Goal: Information Seeking & Learning: Learn about a topic

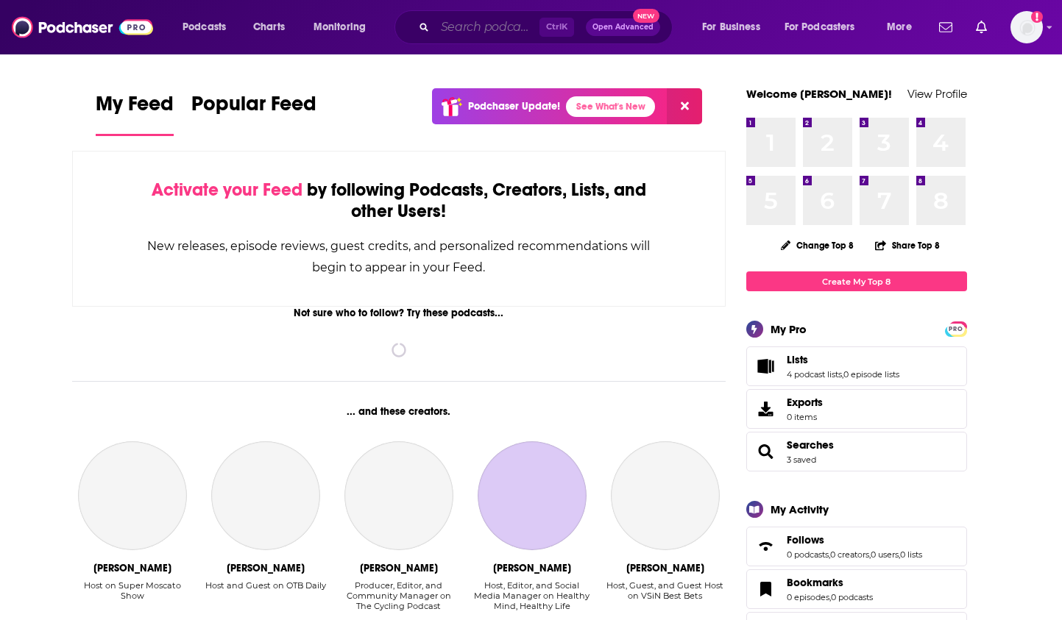
click at [463, 37] on input "Search podcasts, credits, & more..." at bounding box center [487, 27] width 104 height 24
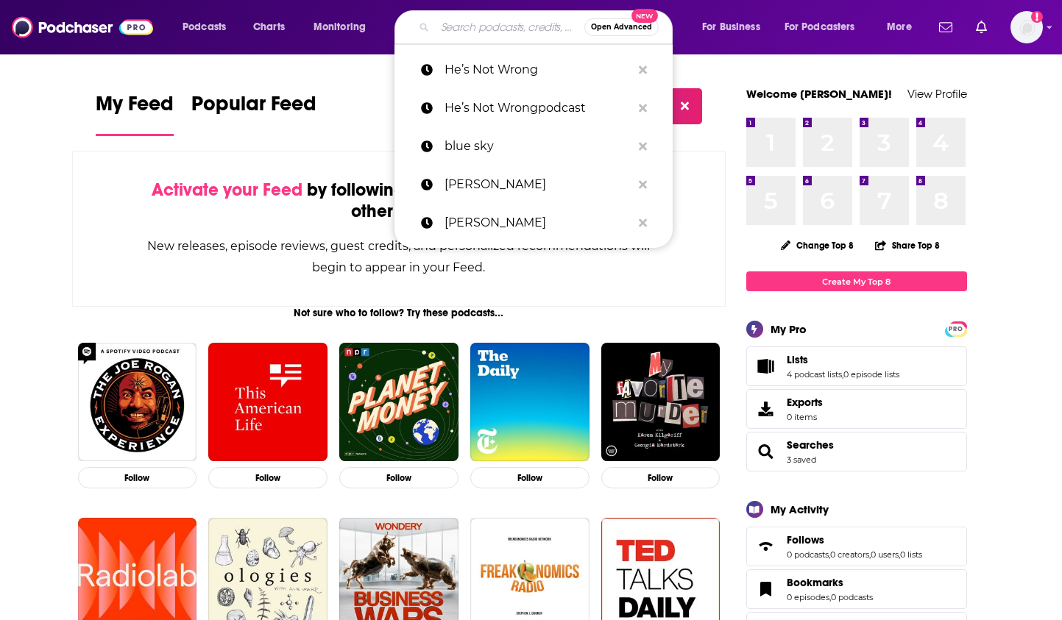
paste input "WRBH"
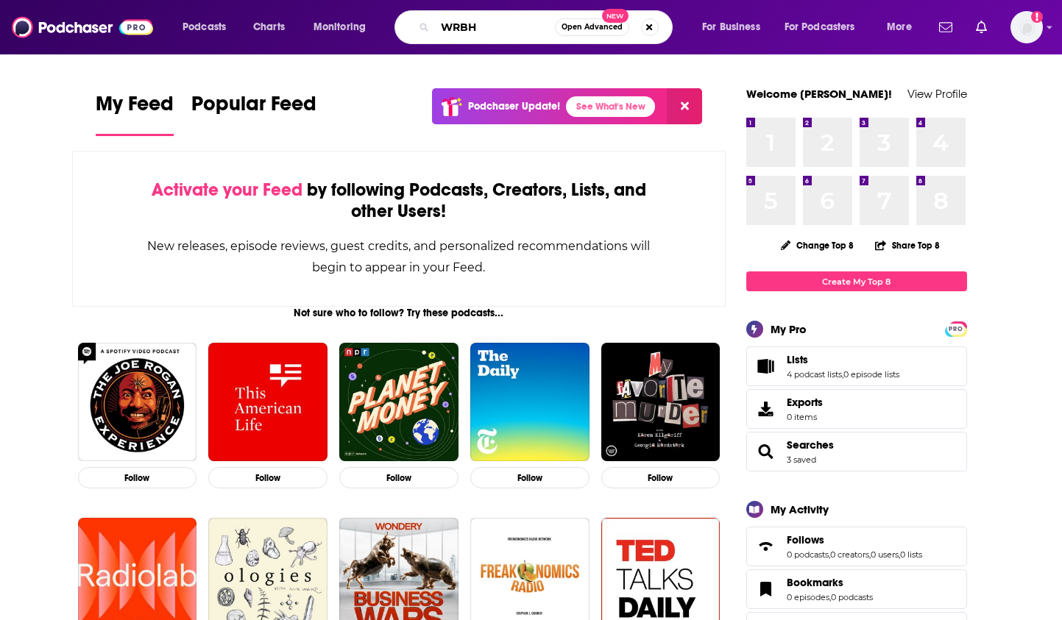
type input "WRBH"
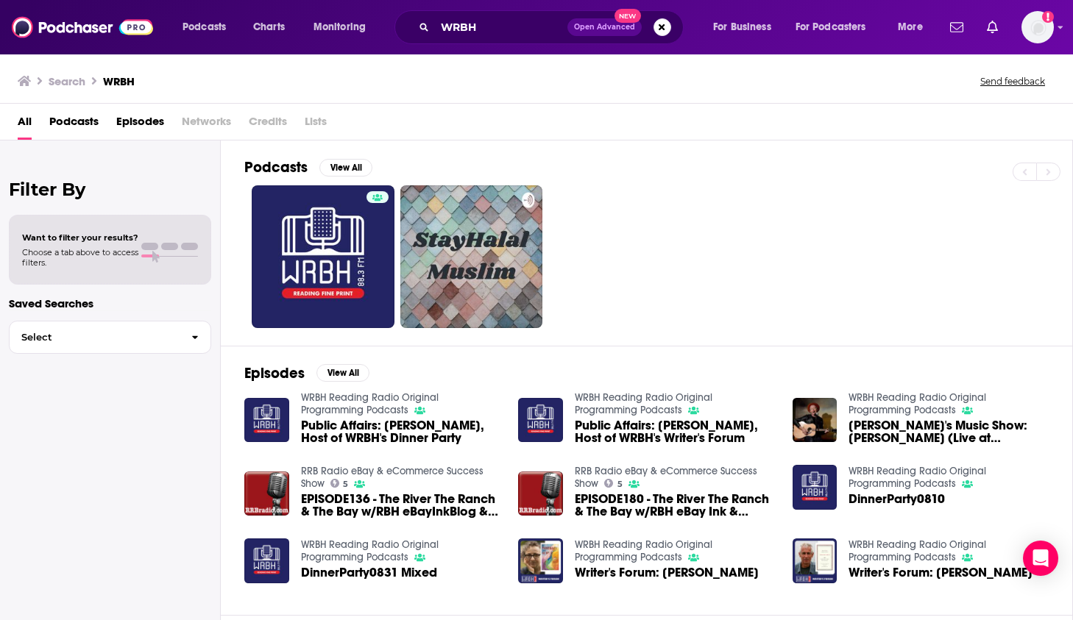
click at [643, 424] on span "Public Affairs: [PERSON_NAME], Host of WRBH's Writer's Forum" at bounding box center [675, 431] width 200 height 25
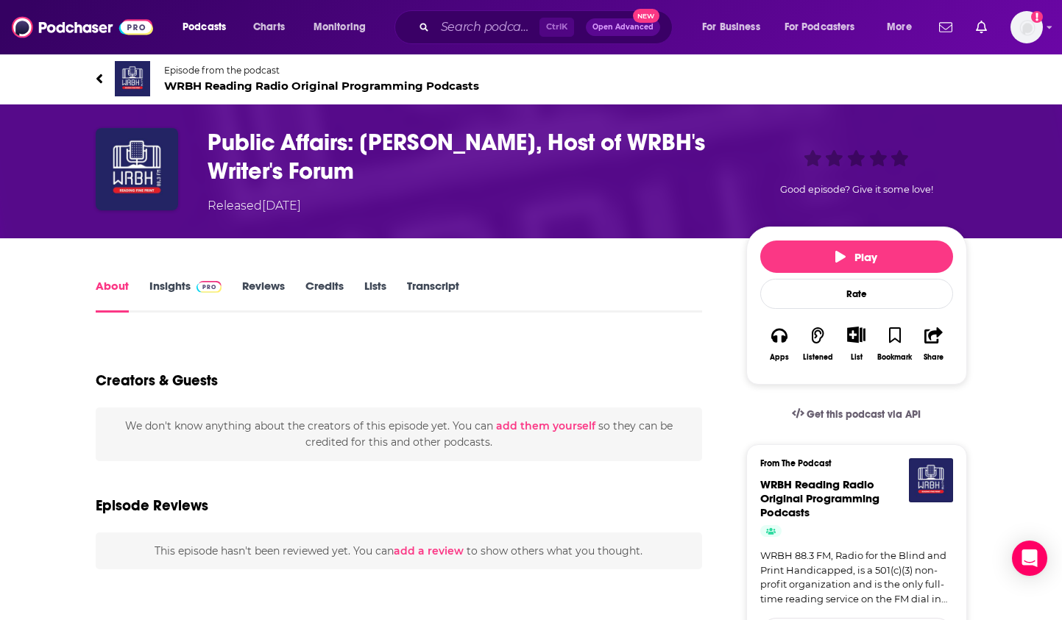
click at [655, 136] on h1 "Public Affairs: [PERSON_NAME], Host of WRBH's Writer's Forum" at bounding box center [464, 156] width 515 height 57
click at [196, 282] on img at bounding box center [209, 287] width 26 height 12
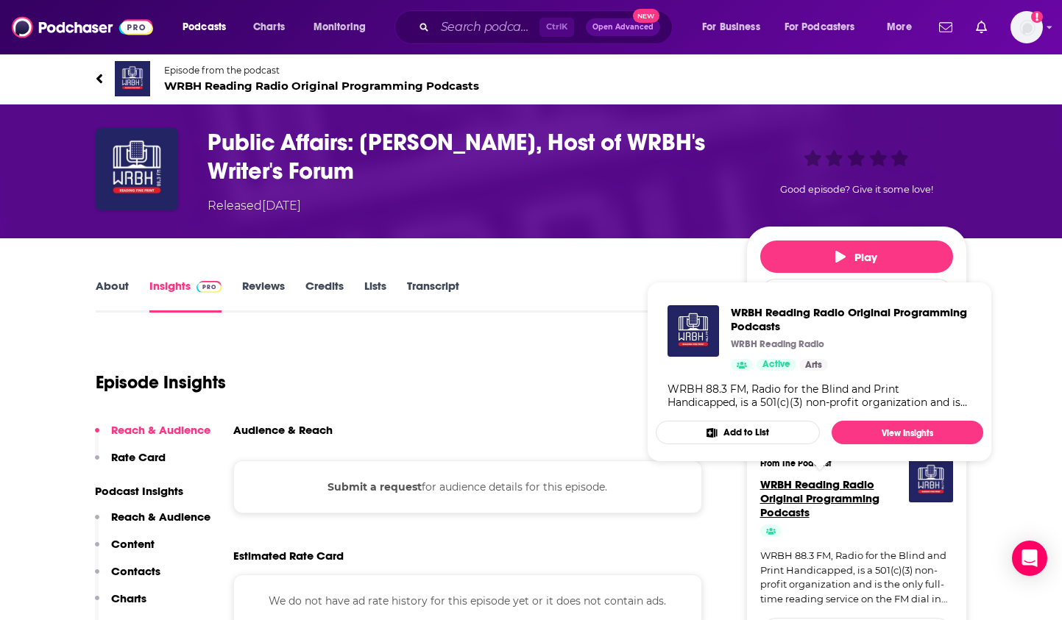
click at [799, 494] on span "WRBH Reading Radio Original Programming Podcasts" at bounding box center [819, 498] width 119 height 42
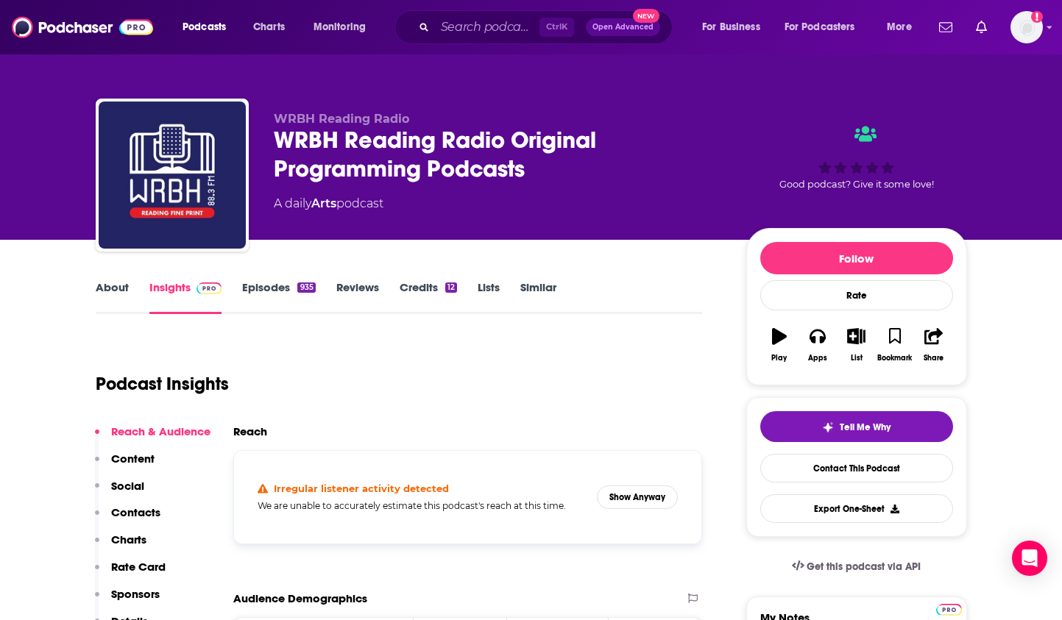
click at [282, 288] on link "Episodes 935" at bounding box center [278, 297] width 73 height 34
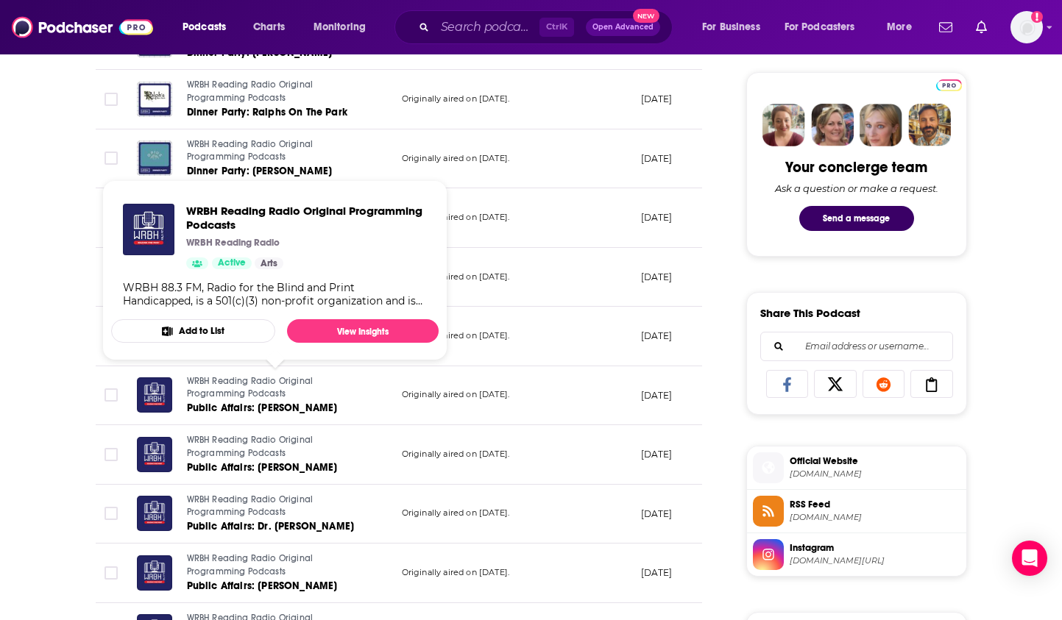
scroll to position [662, 0]
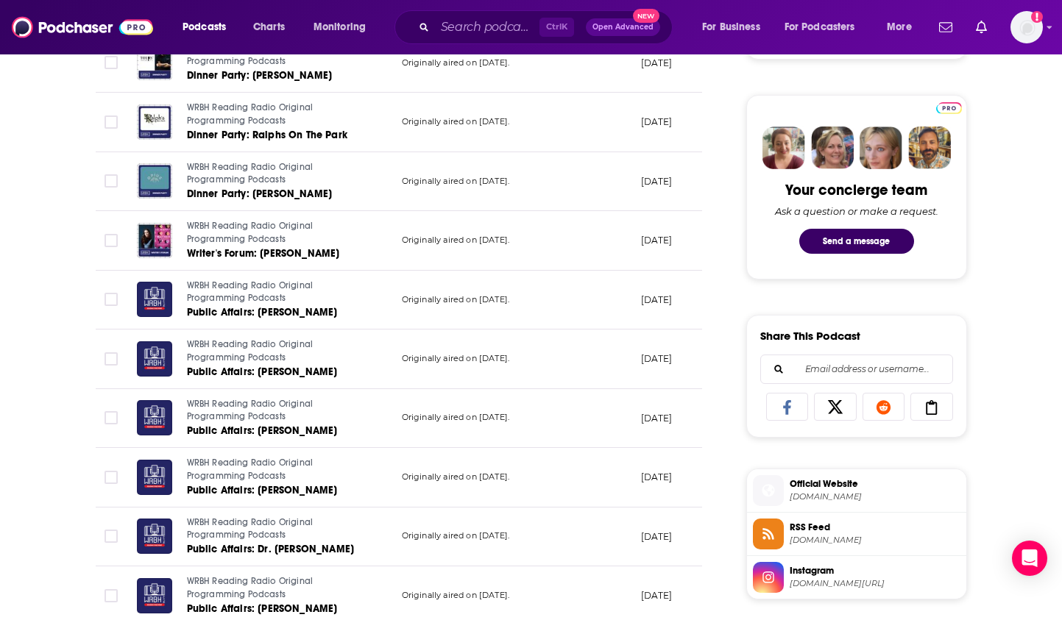
click at [24, 235] on div "About Insights Episodes 935 Reviews Credits 12 Lists Similar Episodes of WRBH R…" at bounding box center [531, 562] width 1062 height 1969
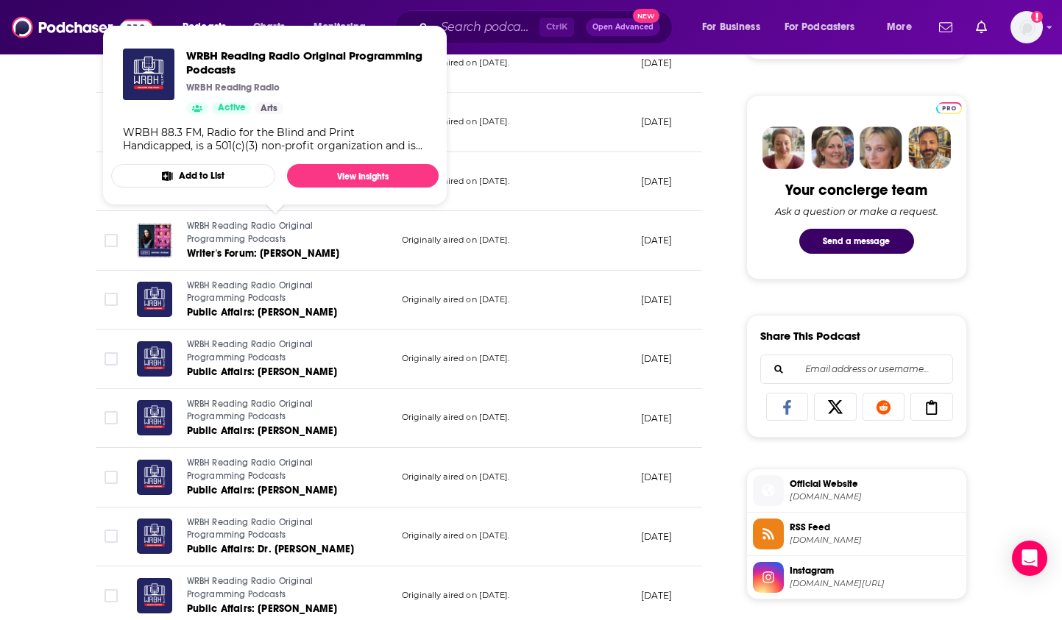
click at [217, 245] on link "WRBH Reading Radio Original Programming Podcasts" at bounding box center [275, 233] width 177 height 26
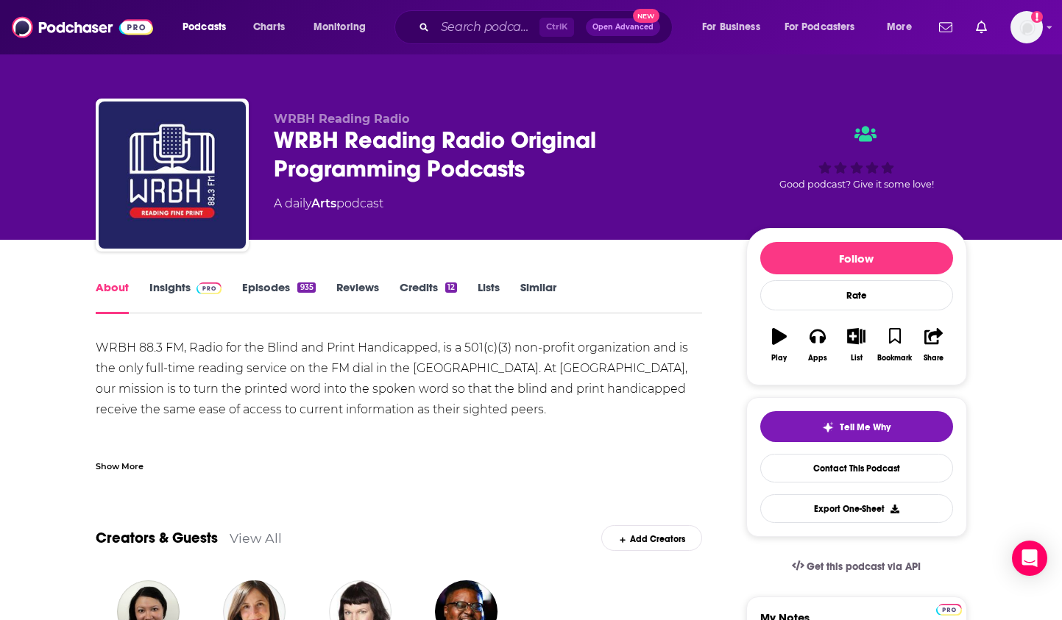
click at [266, 287] on link "Episodes 935" at bounding box center [278, 297] width 73 height 34
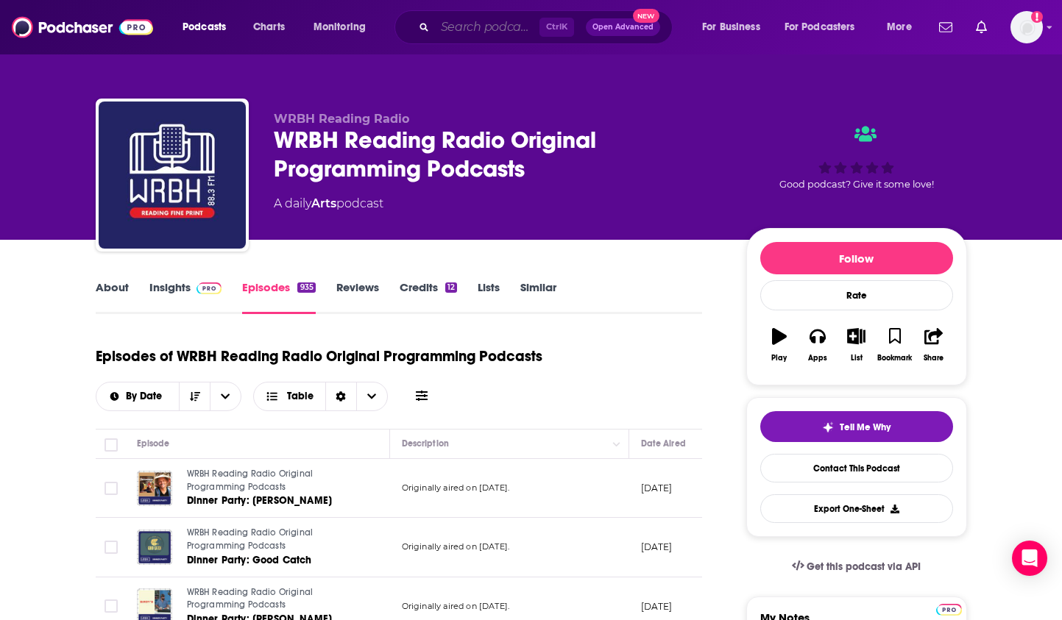
click at [491, 32] on input "Search podcasts, credits, & more..." at bounding box center [487, 27] width 104 height 24
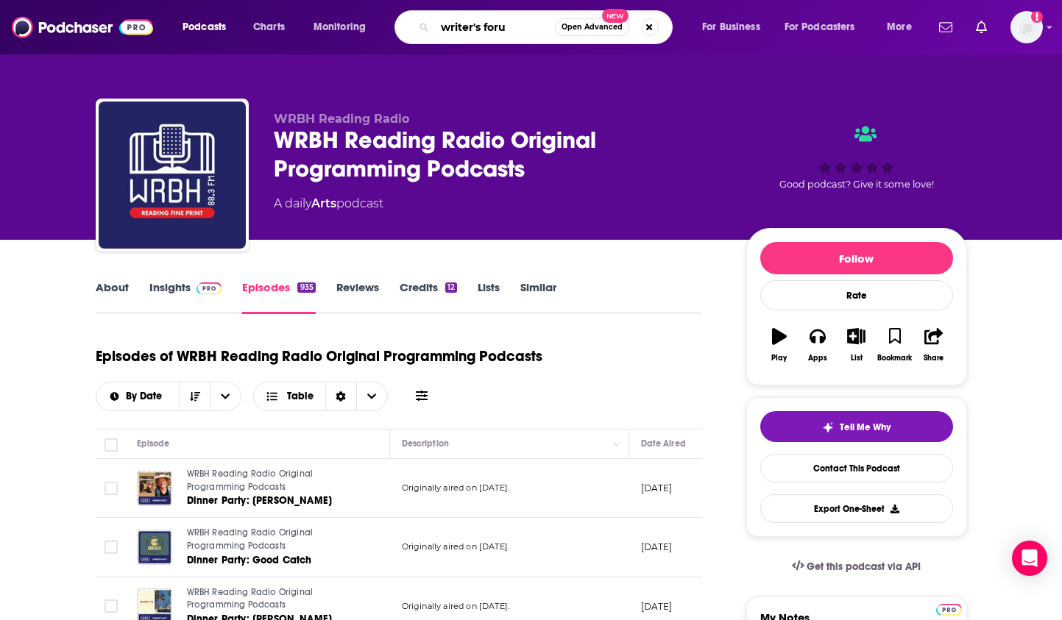
type input "writer's forum"
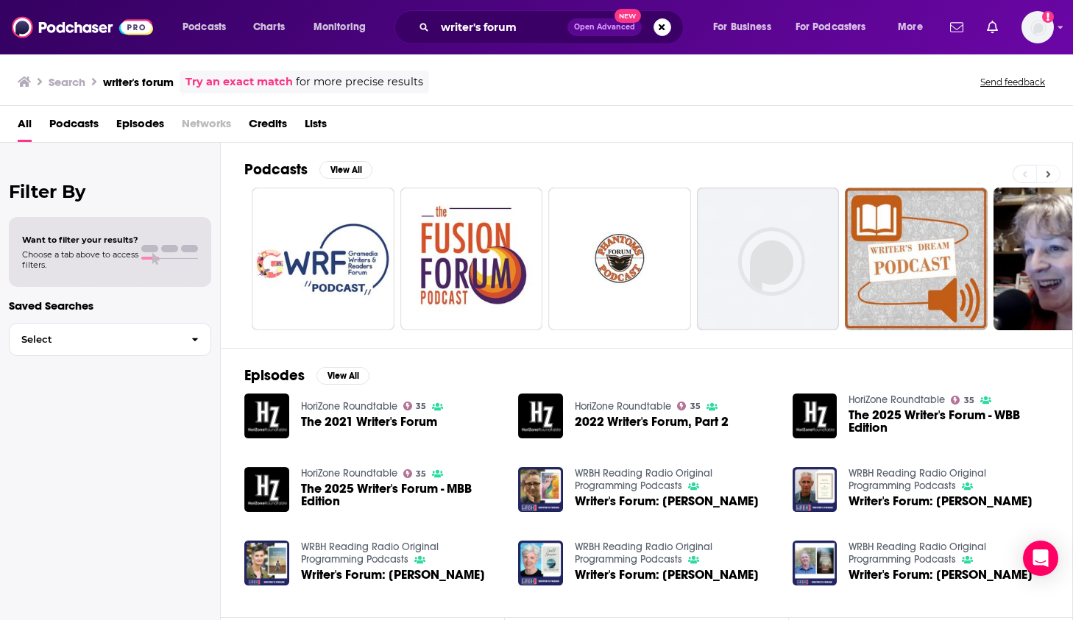
click at [1045, 171] on button at bounding box center [1048, 174] width 24 height 18
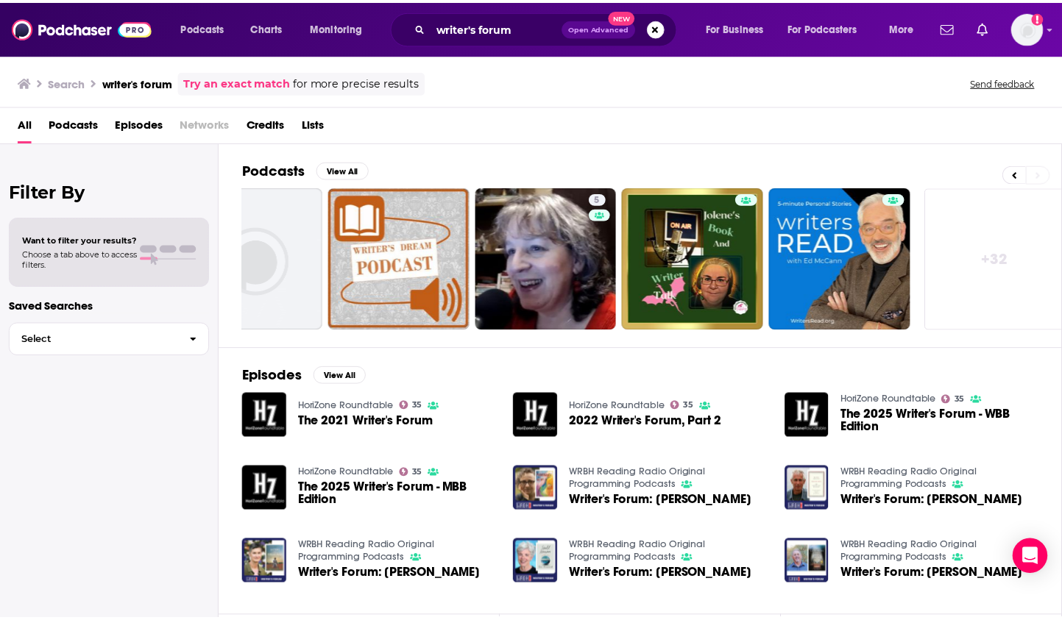
scroll to position [0, 523]
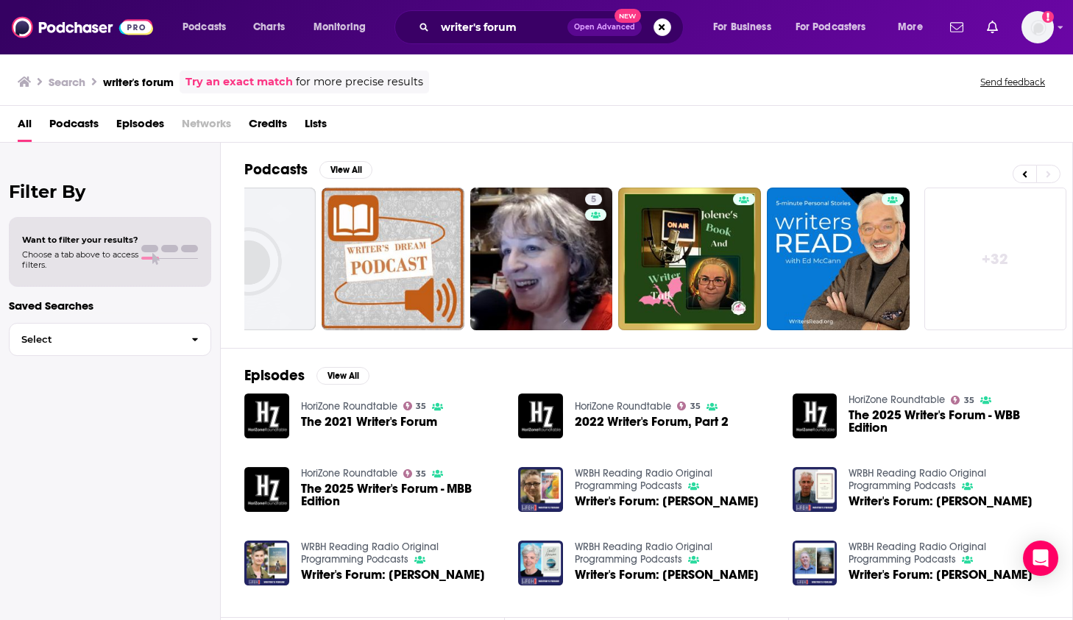
click at [441, 577] on span "Writer's Forum: [PERSON_NAME]" at bounding box center [393, 575] width 184 height 13
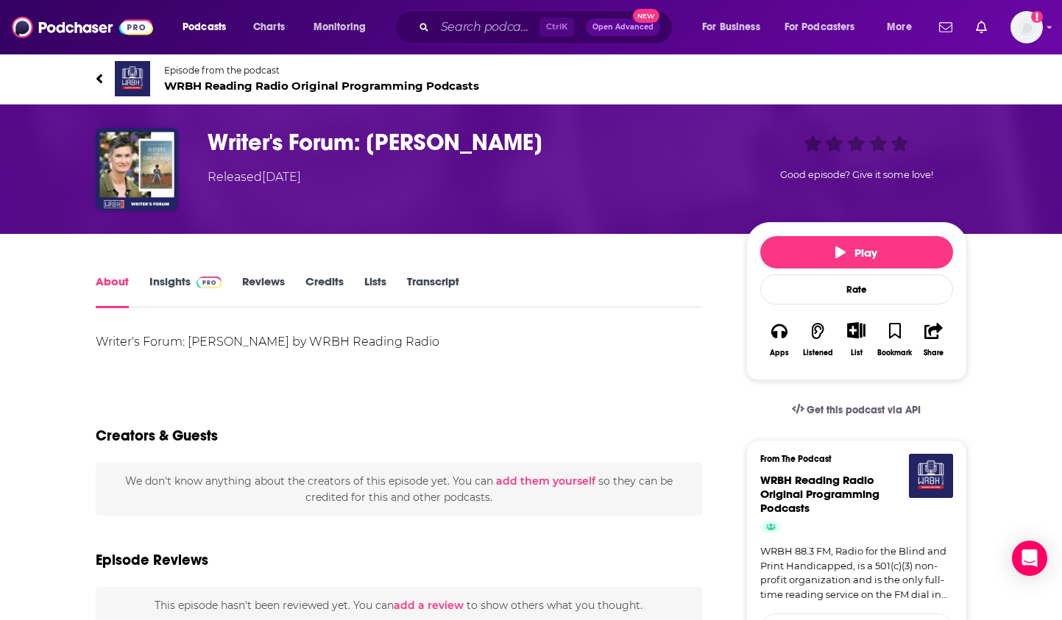
click at [225, 147] on h1 "Writer's Forum: [PERSON_NAME]" at bounding box center [464, 142] width 515 height 29
click at [142, 185] on img "Writer's Forum: Suzanne Feldman" at bounding box center [137, 169] width 82 height 82
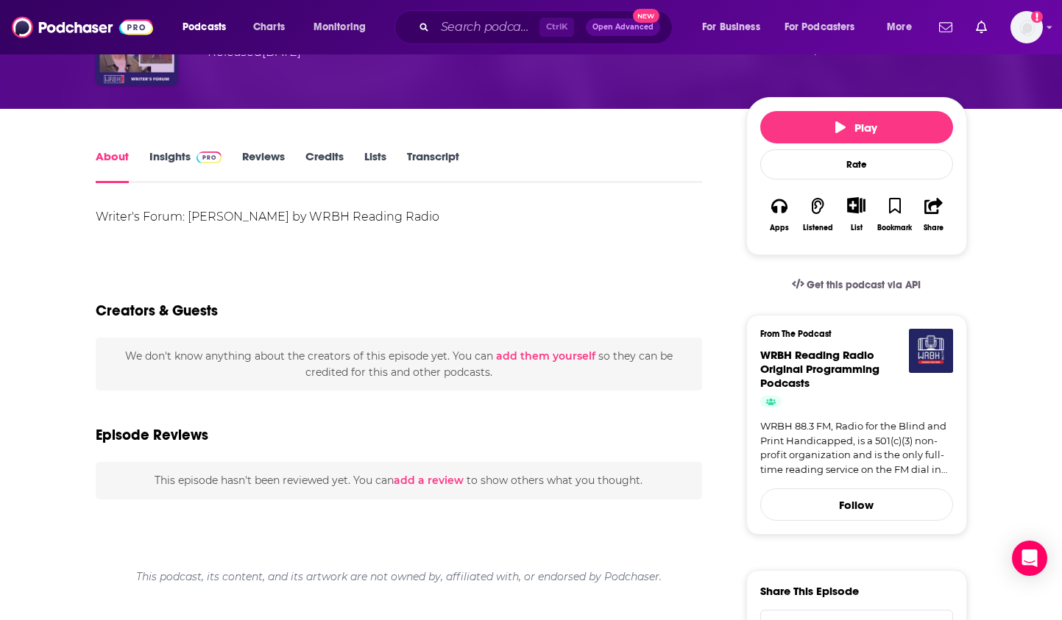
scroll to position [147, 0]
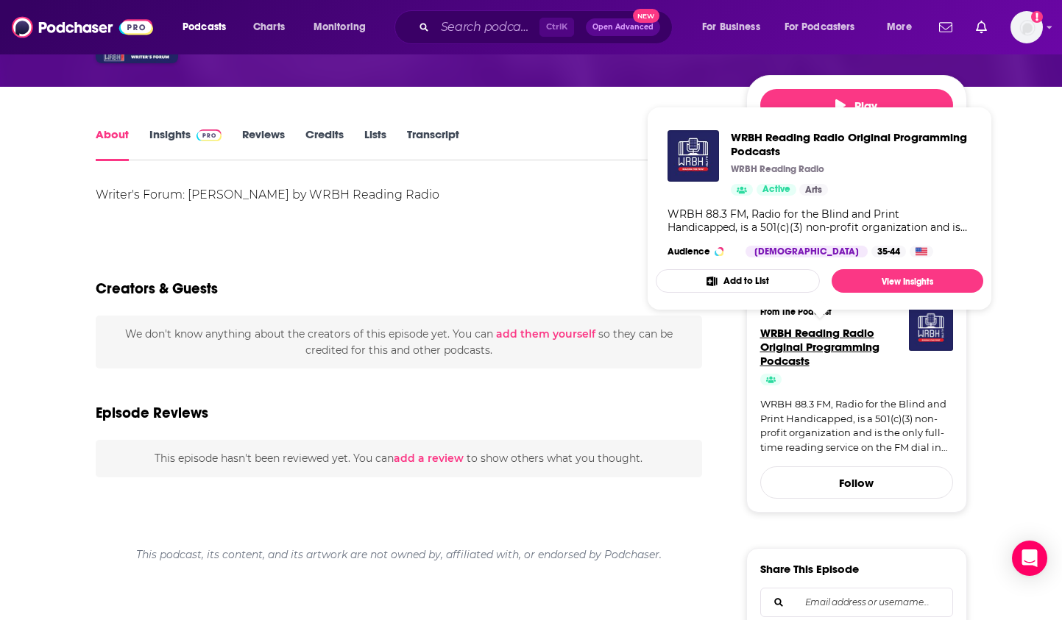
click at [809, 332] on span "WRBH Reading Radio Original Programming Podcasts" at bounding box center [819, 347] width 119 height 42
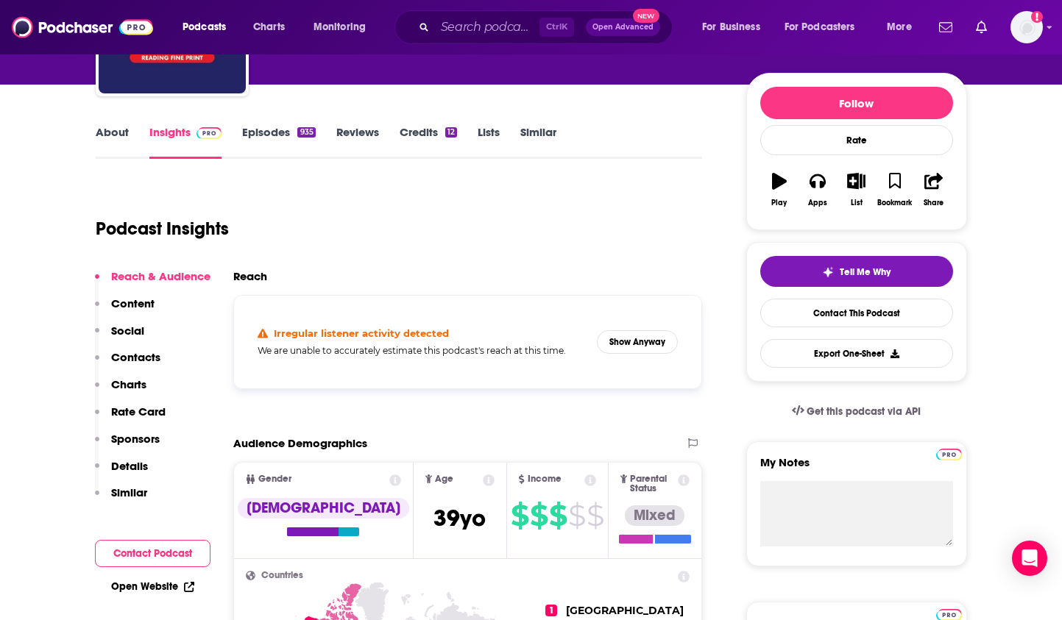
scroll to position [221, 0]
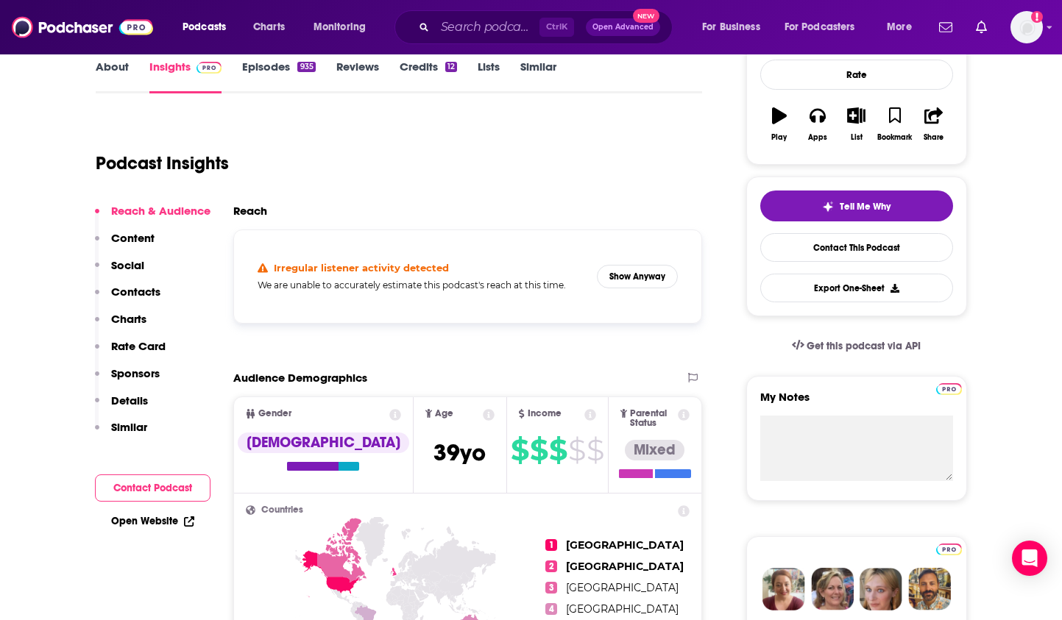
click at [580, 276] on div "Irregular listener activity detected We are unable to accurately estimate this …" at bounding box center [421, 276] width 328 height 29
click at [658, 277] on button "Show Anyway" at bounding box center [637, 277] width 81 height 24
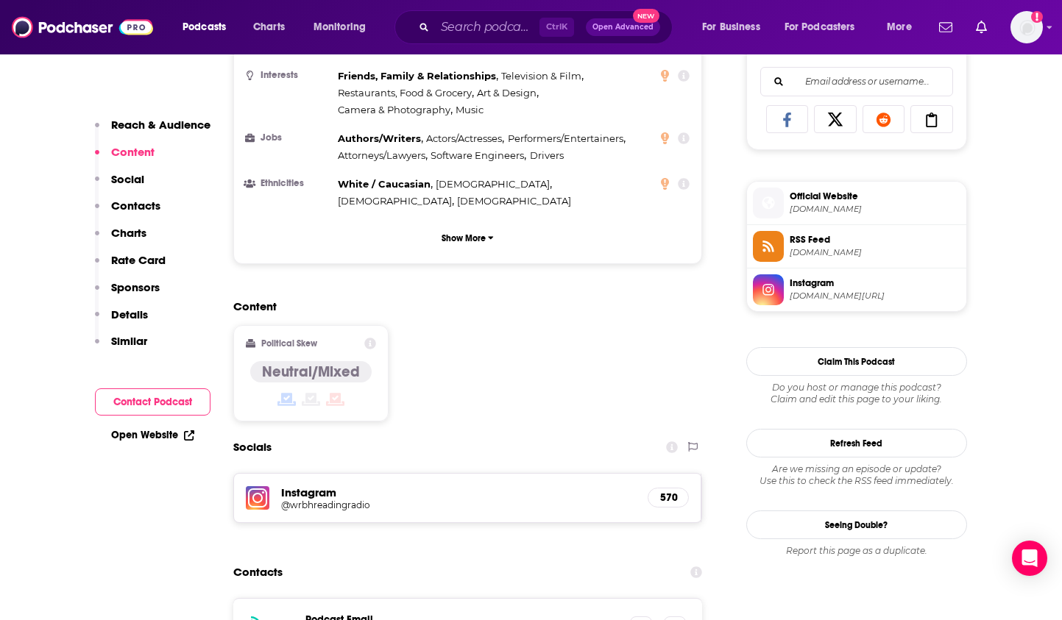
scroll to position [1030, 0]
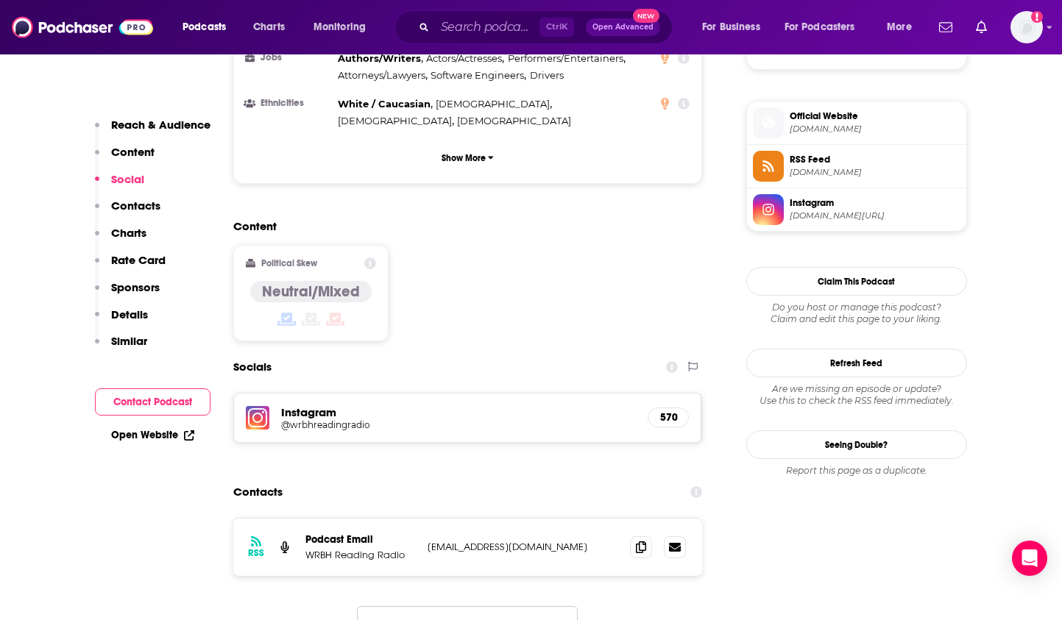
click at [344, 419] on h5 "@wrbhreadingradio" at bounding box center [398, 424] width 235 height 11
